Goal: Transaction & Acquisition: Purchase product/service

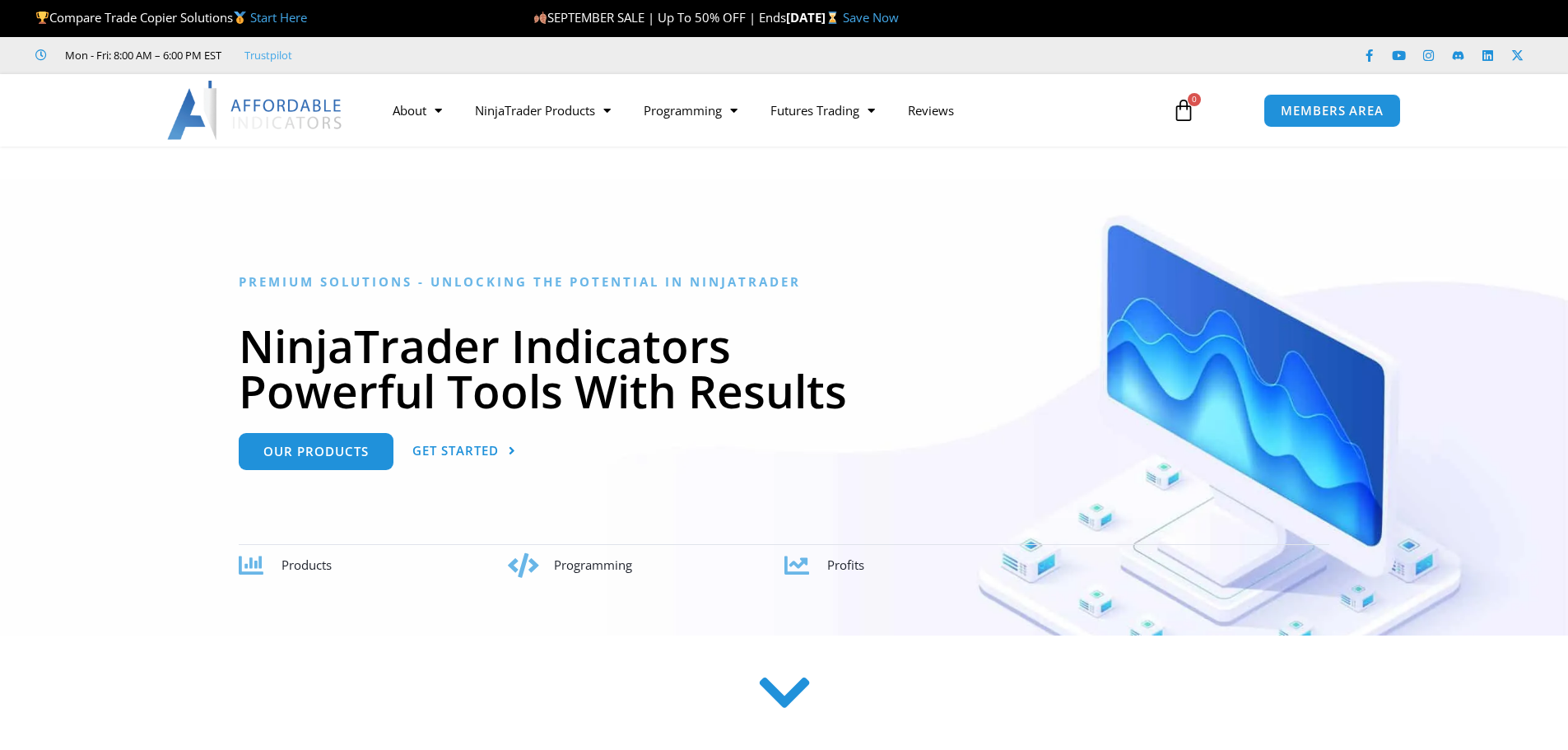
click at [328, 452] on link "Our Products" at bounding box center [316, 451] width 155 height 37
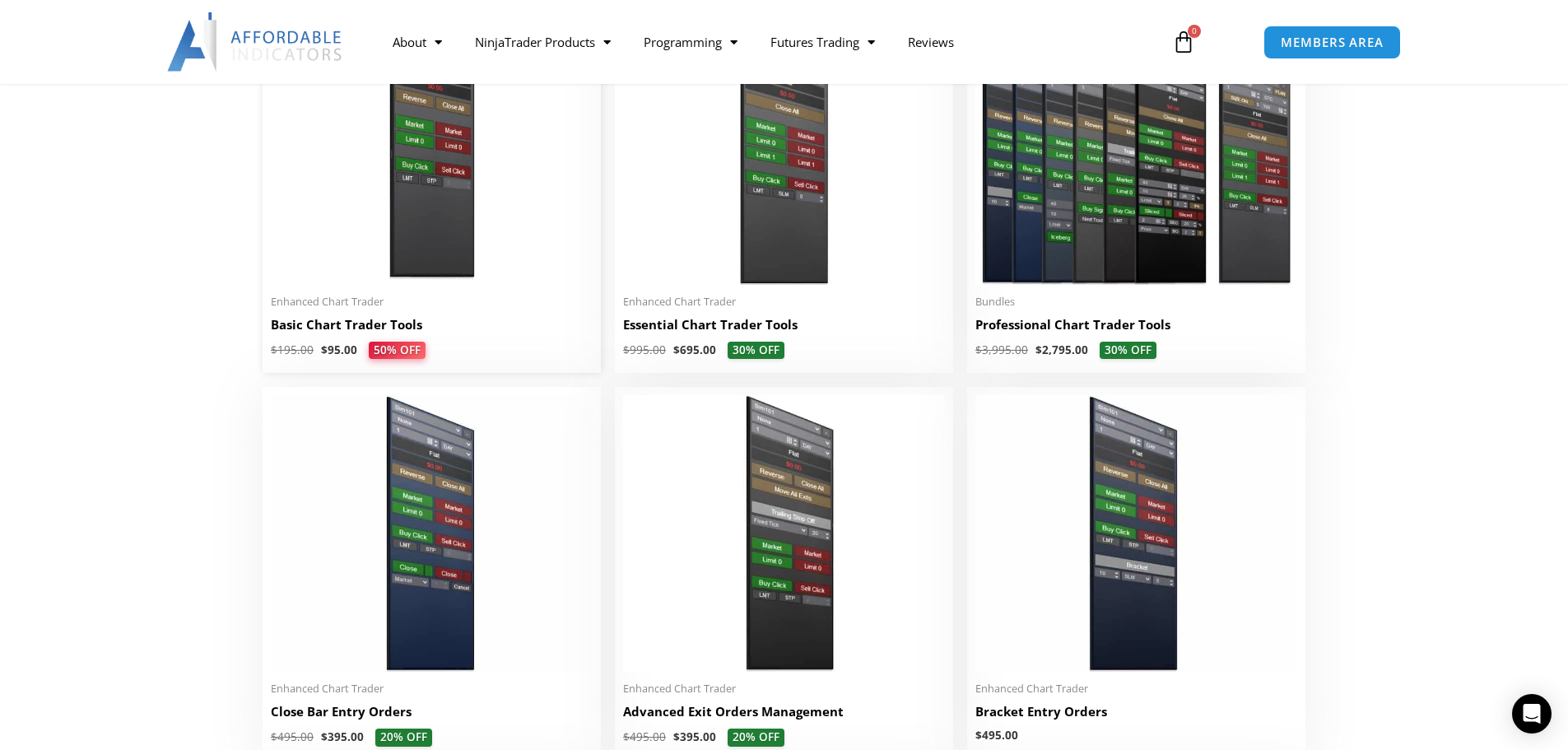
scroll to position [905, 0]
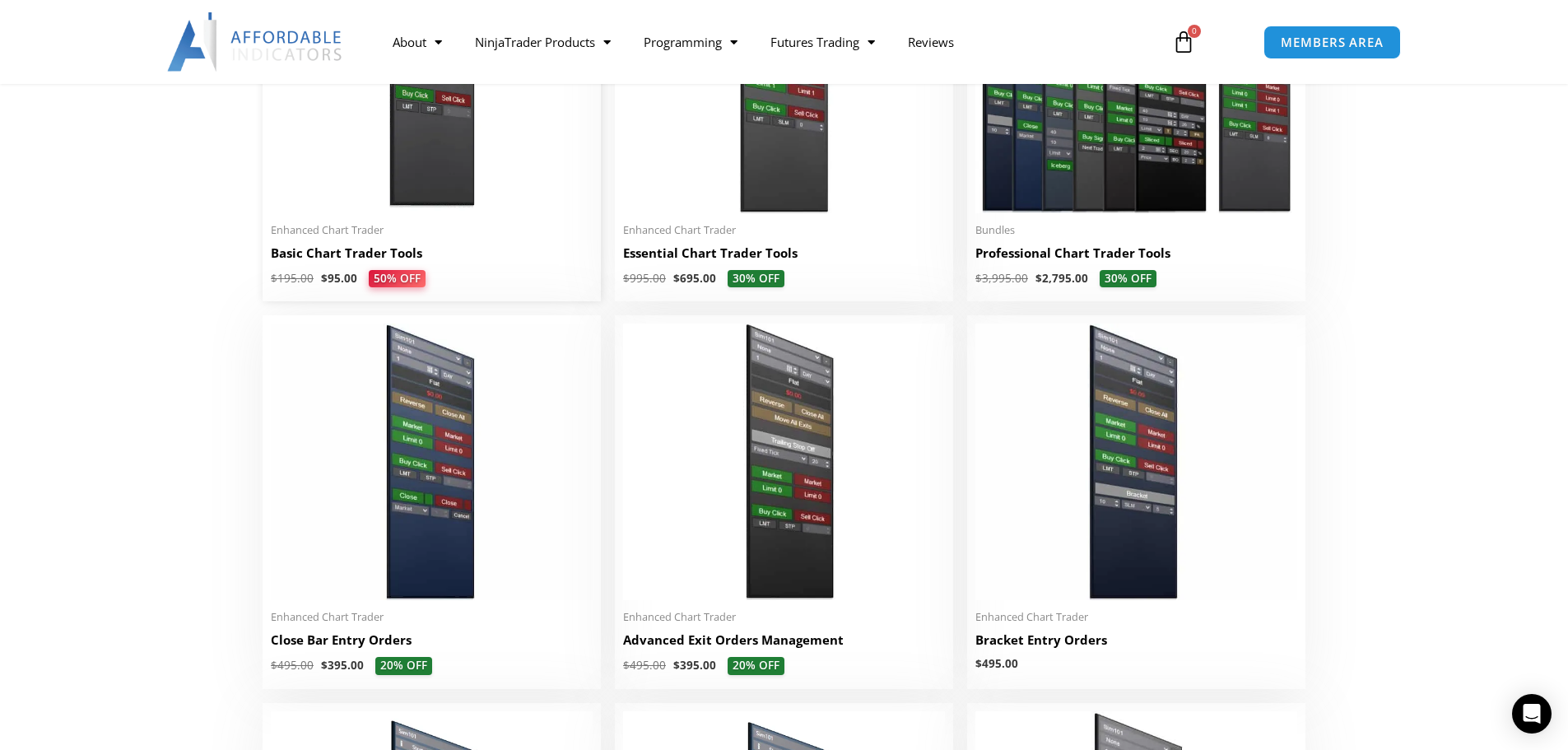
click at [353, 237] on span "Enhanced Chart Trader" at bounding box center [431, 230] width 322 height 14
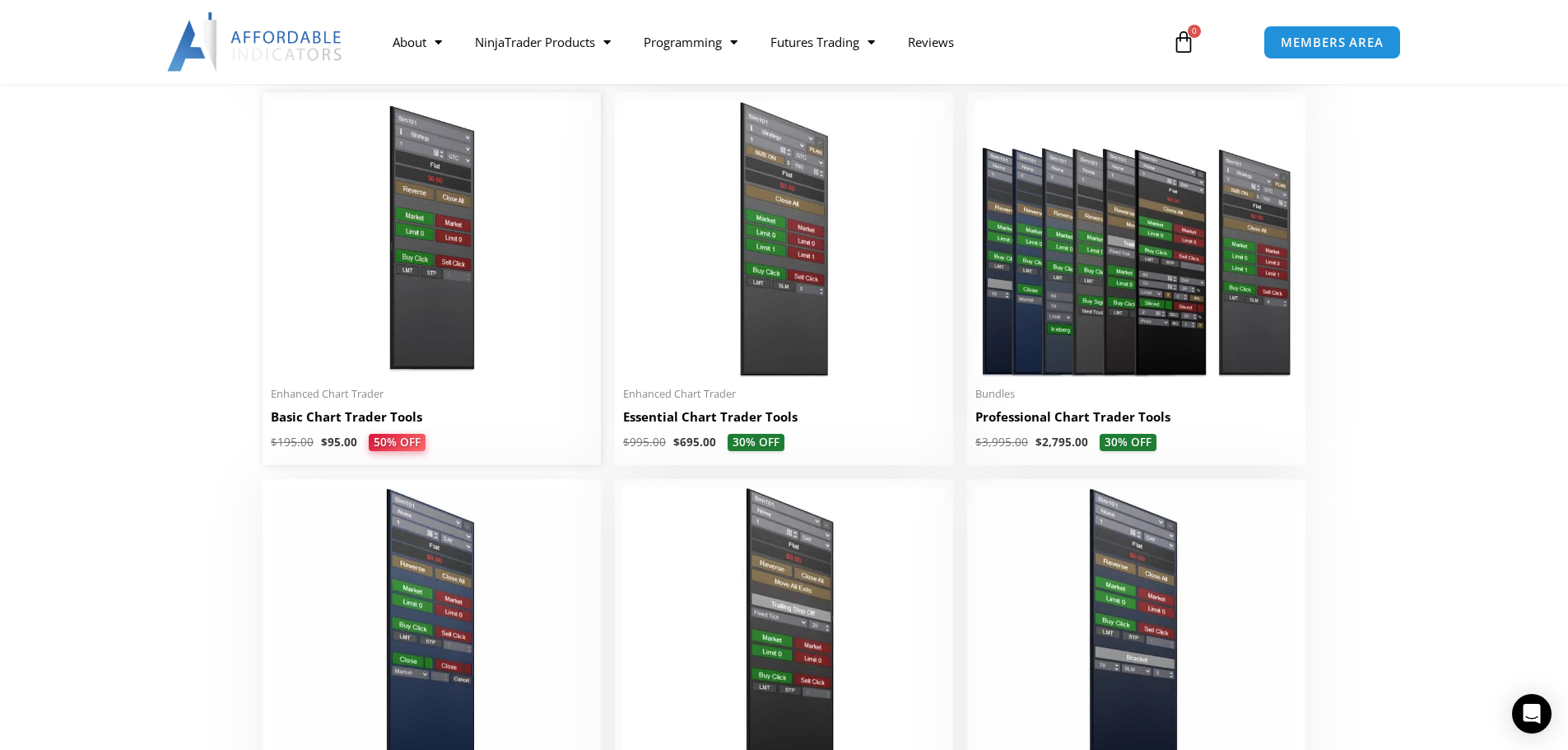
scroll to position [741, 0]
click at [414, 207] on img at bounding box center [431, 239] width 322 height 276
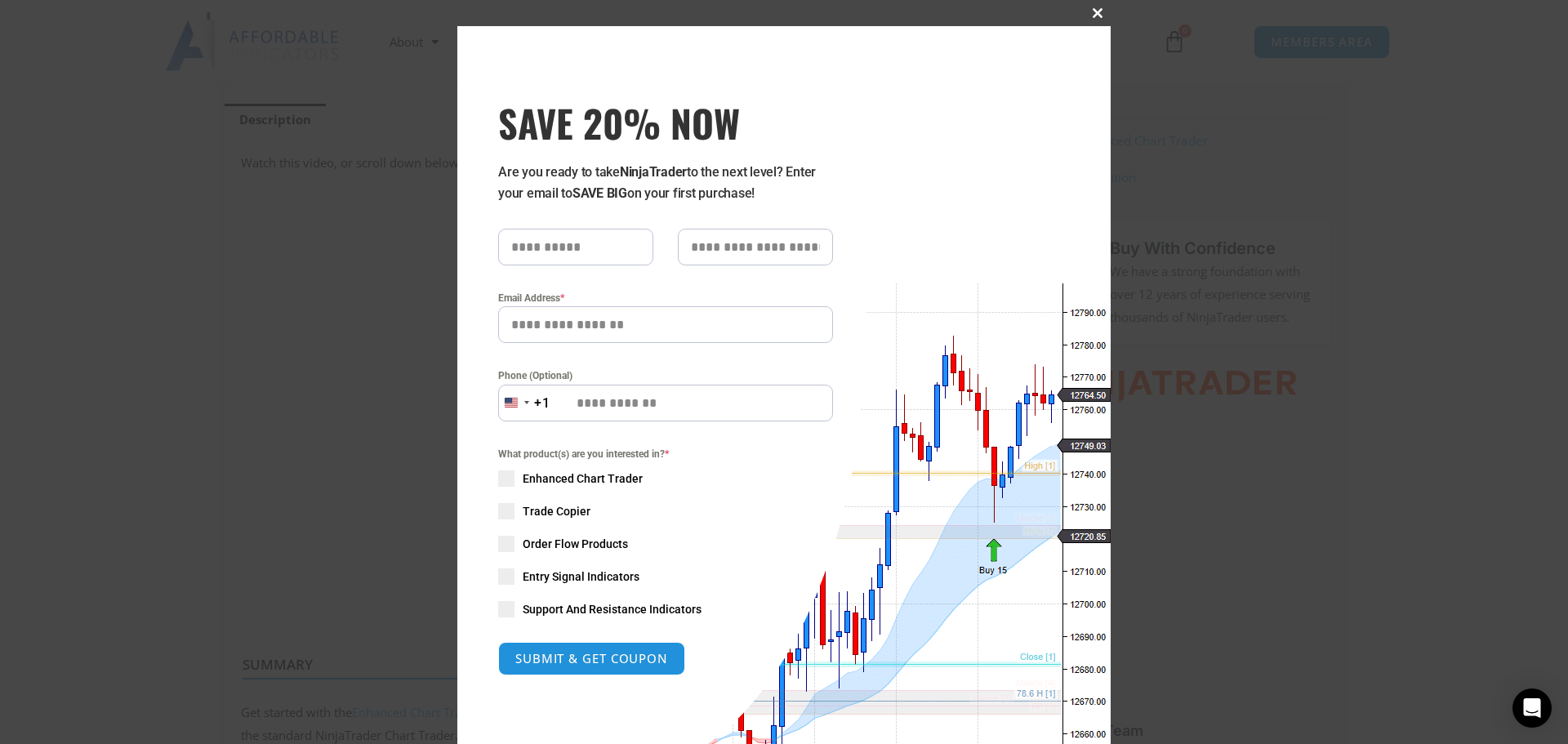
click at [1088, 19] on button "Close this module" at bounding box center [1098, 13] width 26 height 26
